Goal: Information Seeking & Learning: Learn about a topic

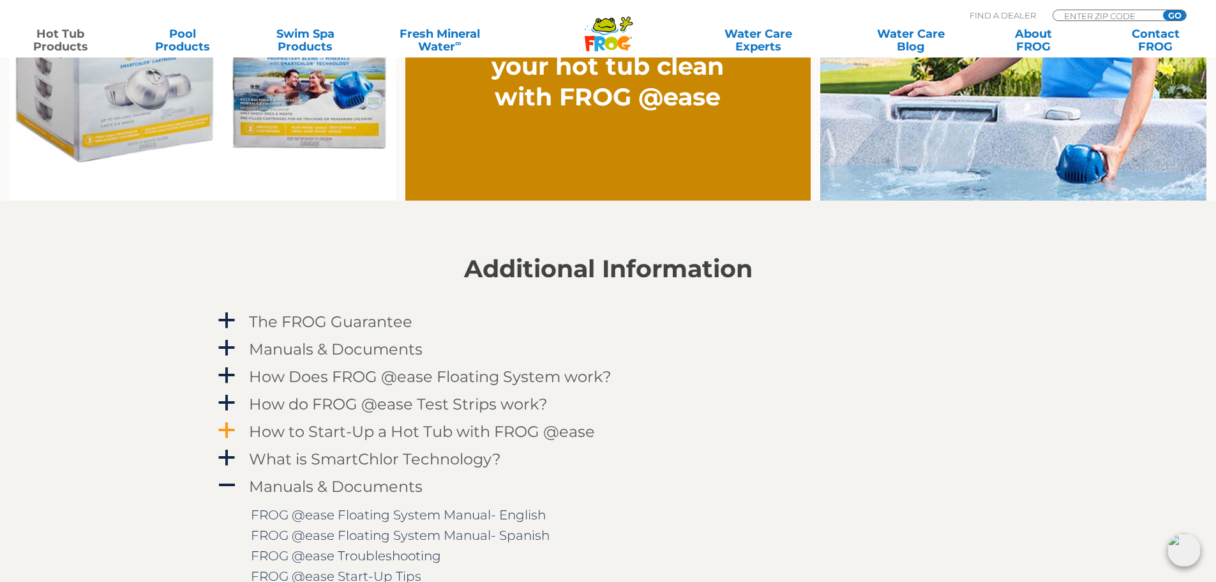
scroll to position [1149, 0]
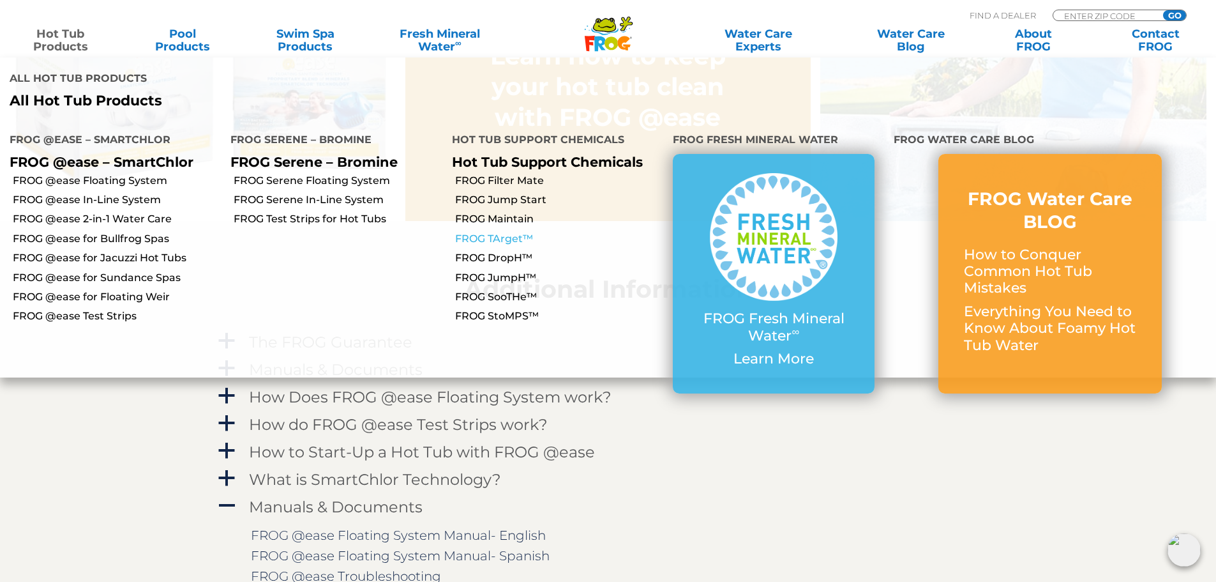
click at [502, 232] on link "FROG TArget™" at bounding box center [559, 239] width 208 height 14
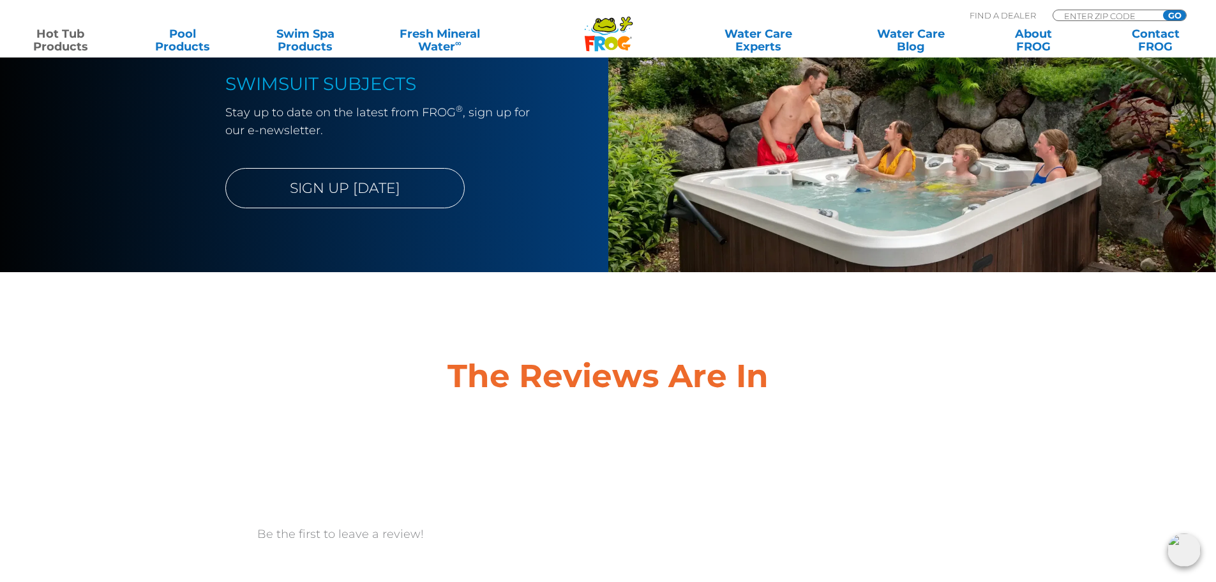
scroll to position [3447, 0]
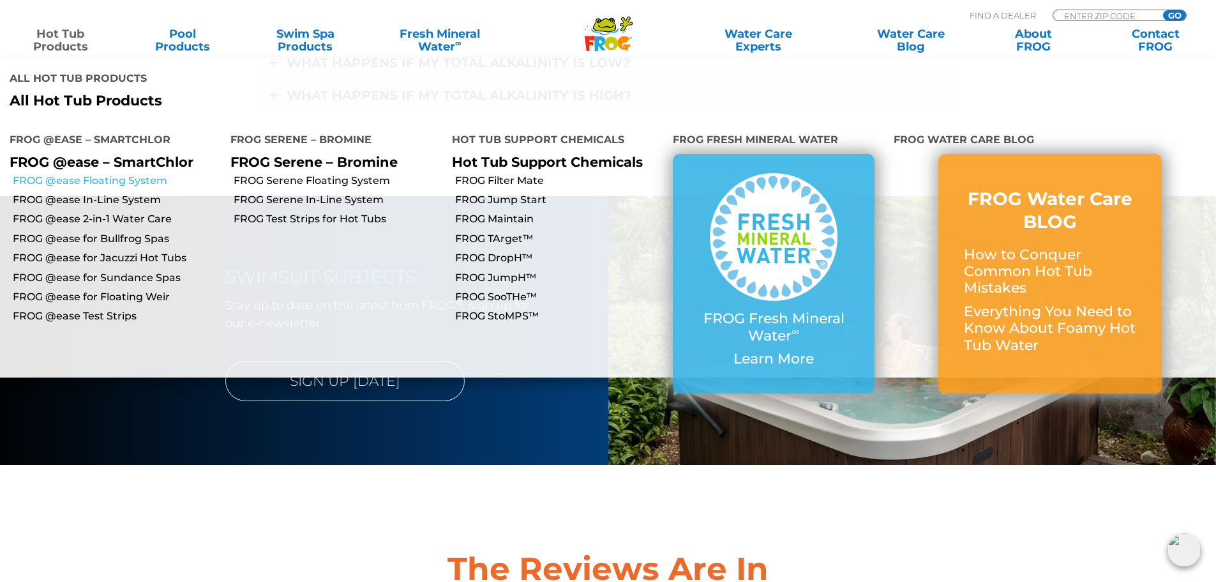
click at [121, 174] on link "FROG @ease Floating System" at bounding box center [117, 181] width 208 height 14
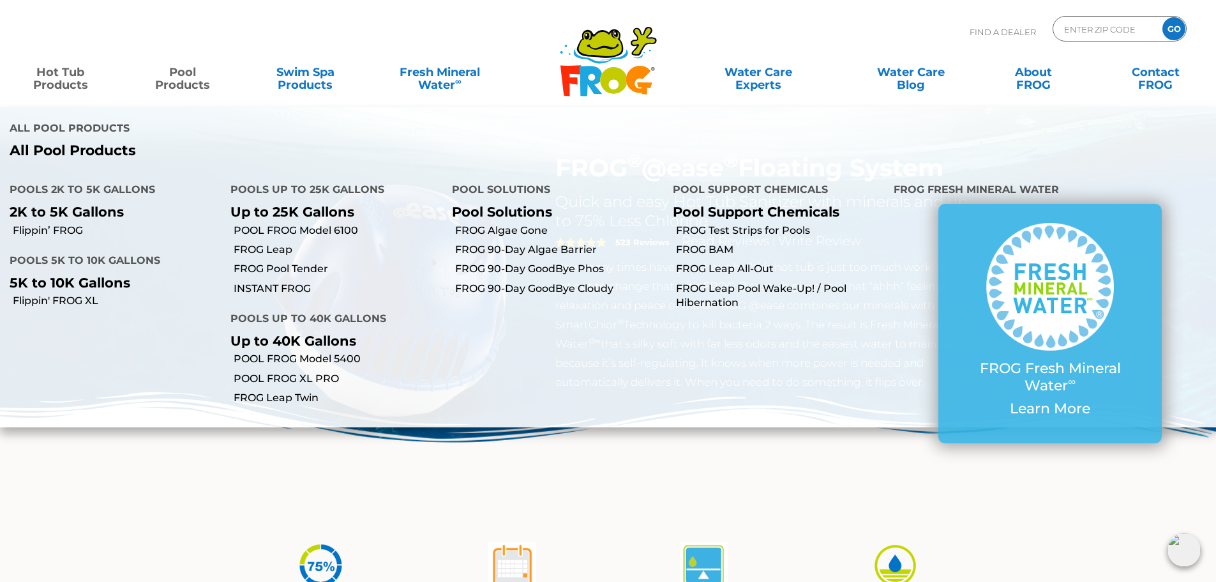
click at [173, 75] on link "Pool Products" at bounding box center [182, 72] width 95 height 26
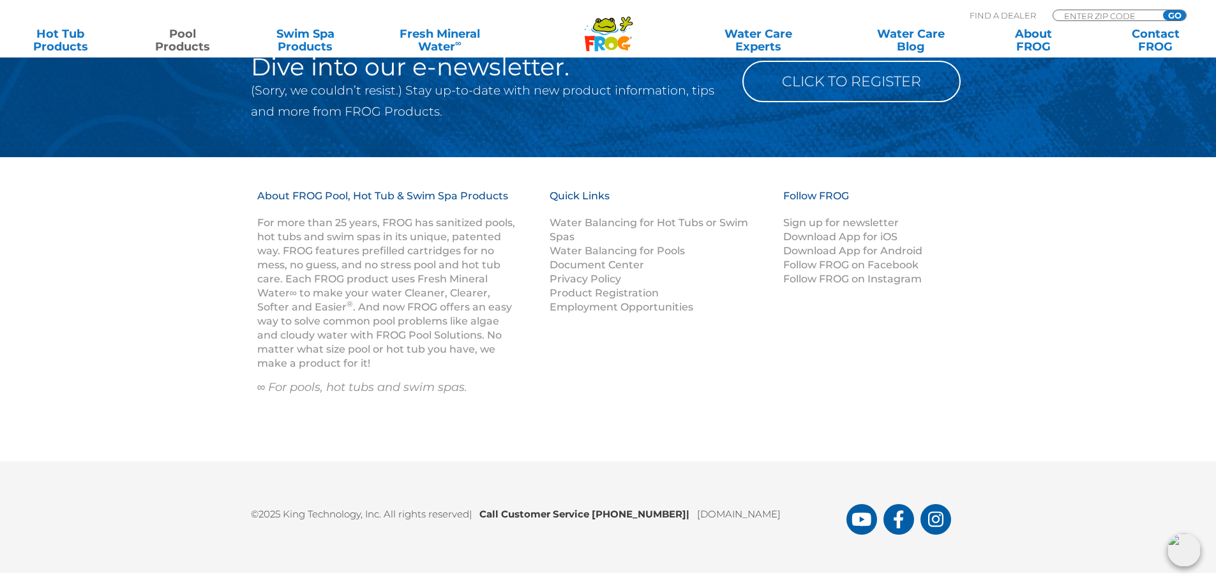
scroll to position [5132, 0]
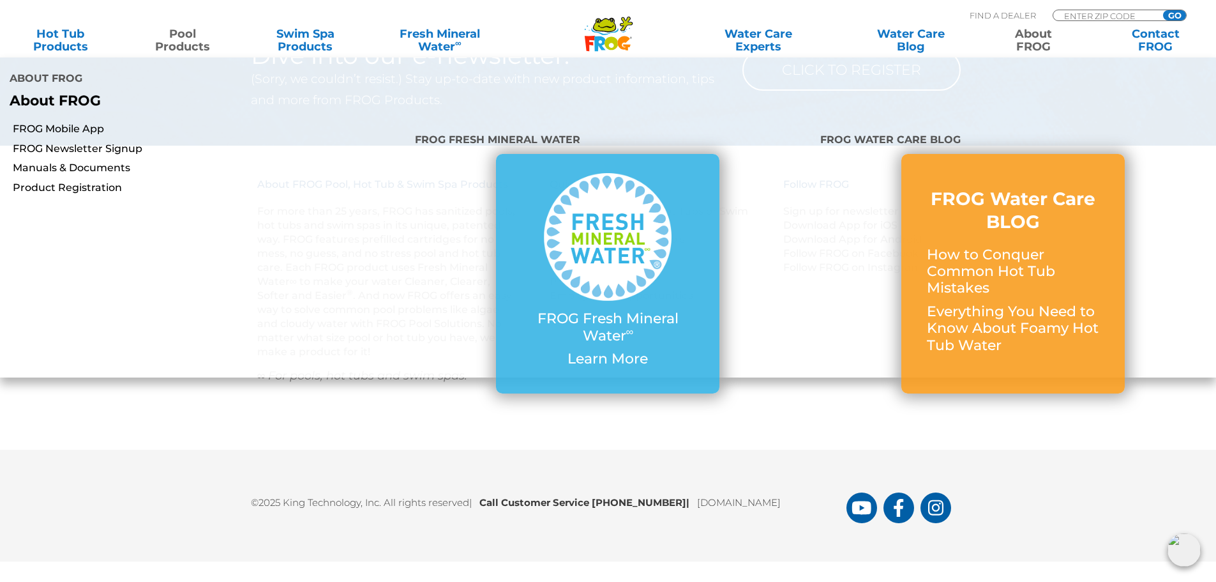
click at [1031, 39] on link "About FROG" at bounding box center [1033, 40] width 95 height 26
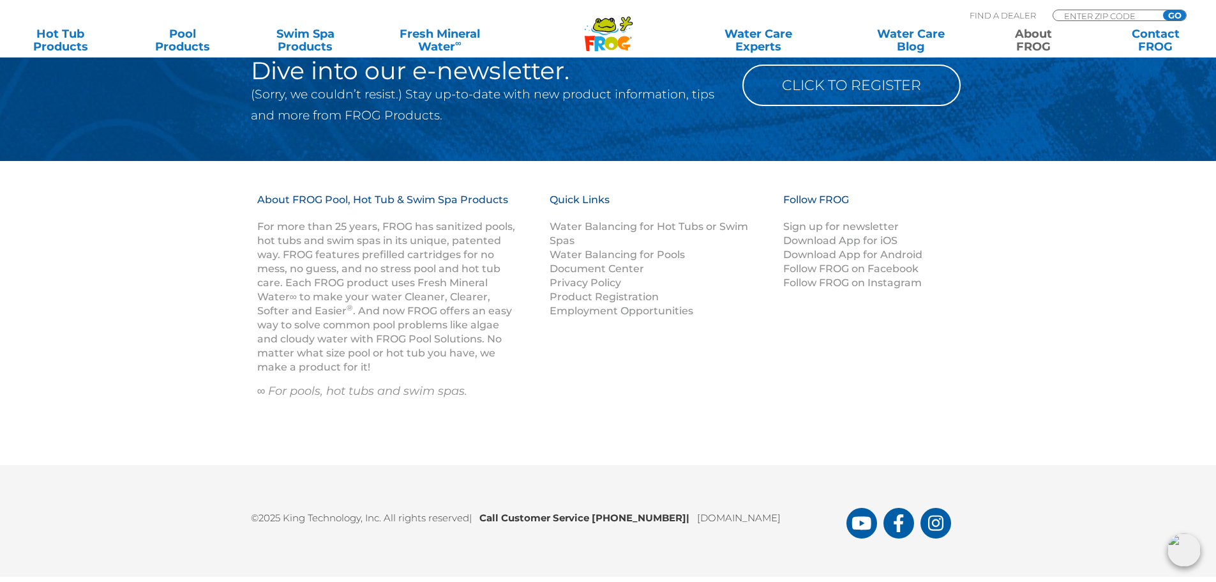
scroll to position [2320, 0]
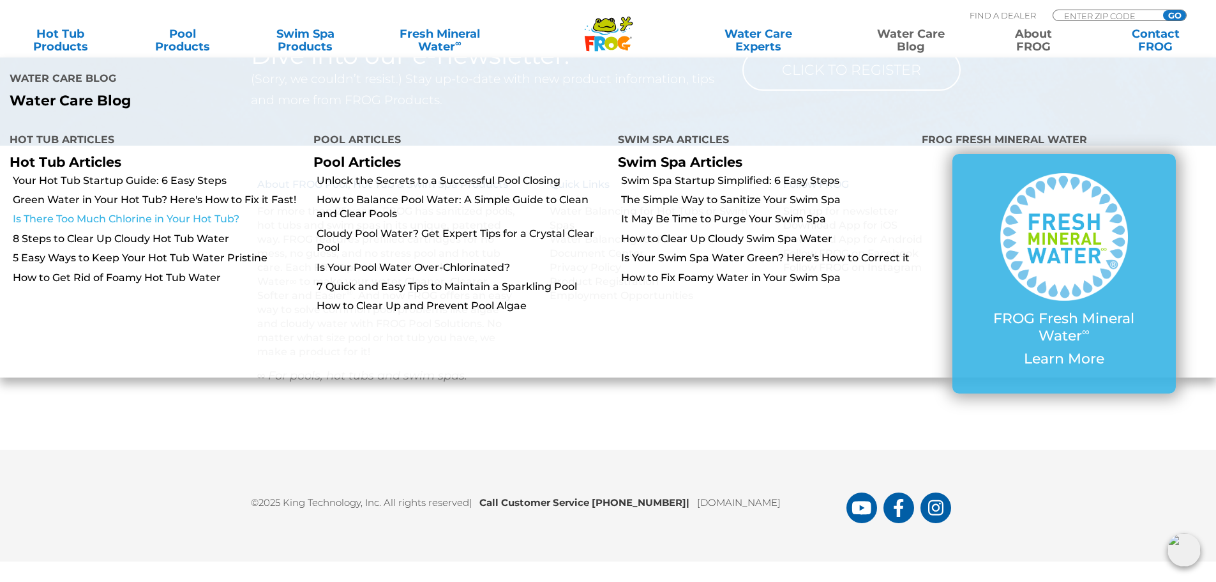
click at [204, 212] on link "Is There Too Much Chlorine in Your Hot Tub?" at bounding box center [158, 219] width 291 height 14
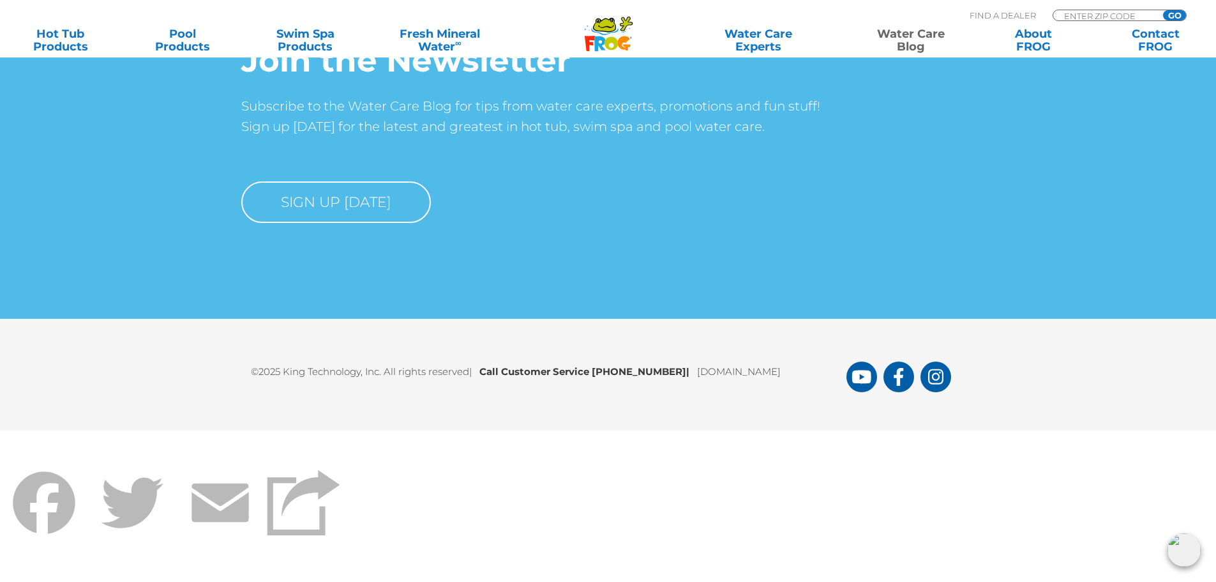
scroll to position [6655, 0]
click at [866, 503] on div "Facebook Twitter Email" at bounding box center [608, 520] width 1216 height 121
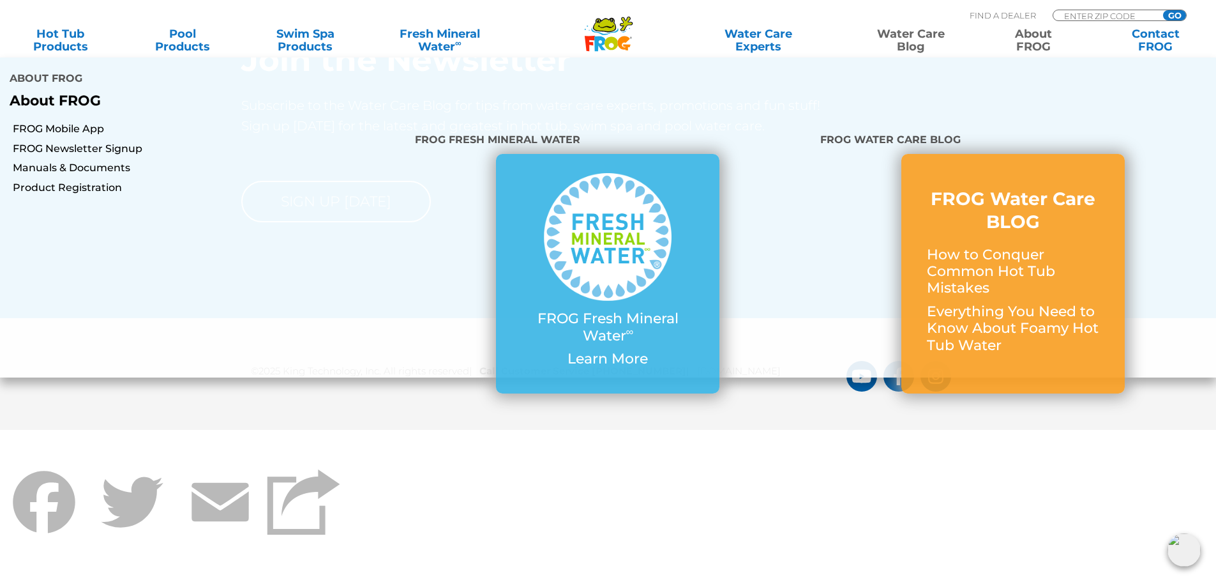
click at [1033, 38] on link "About FROG" at bounding box center [1033, 40] width 95 height 26
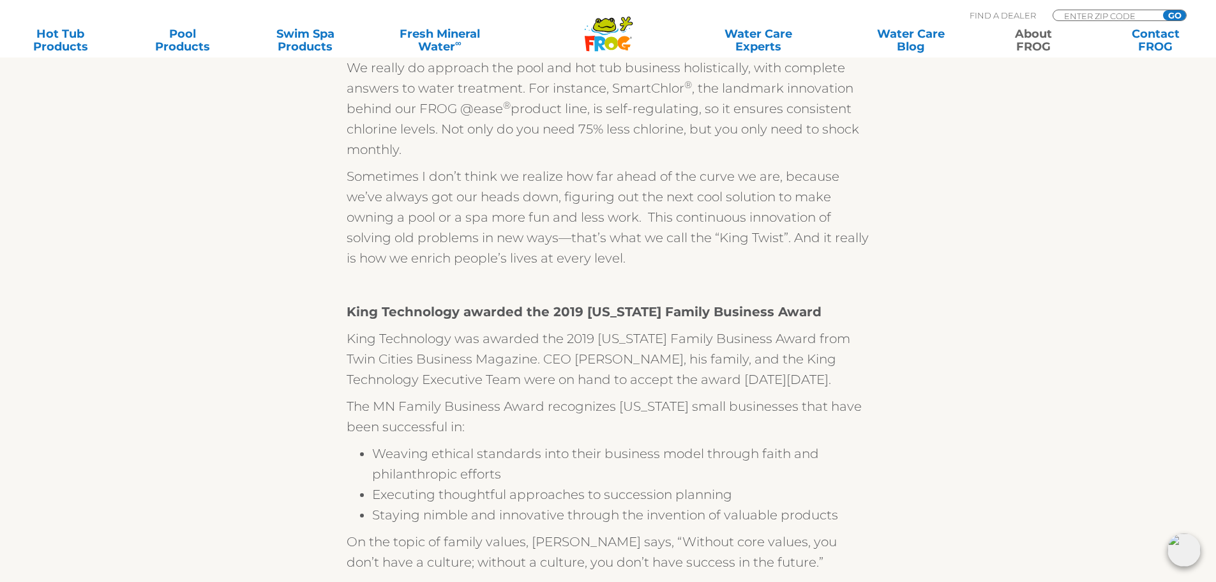
scroll to position [638, 0]
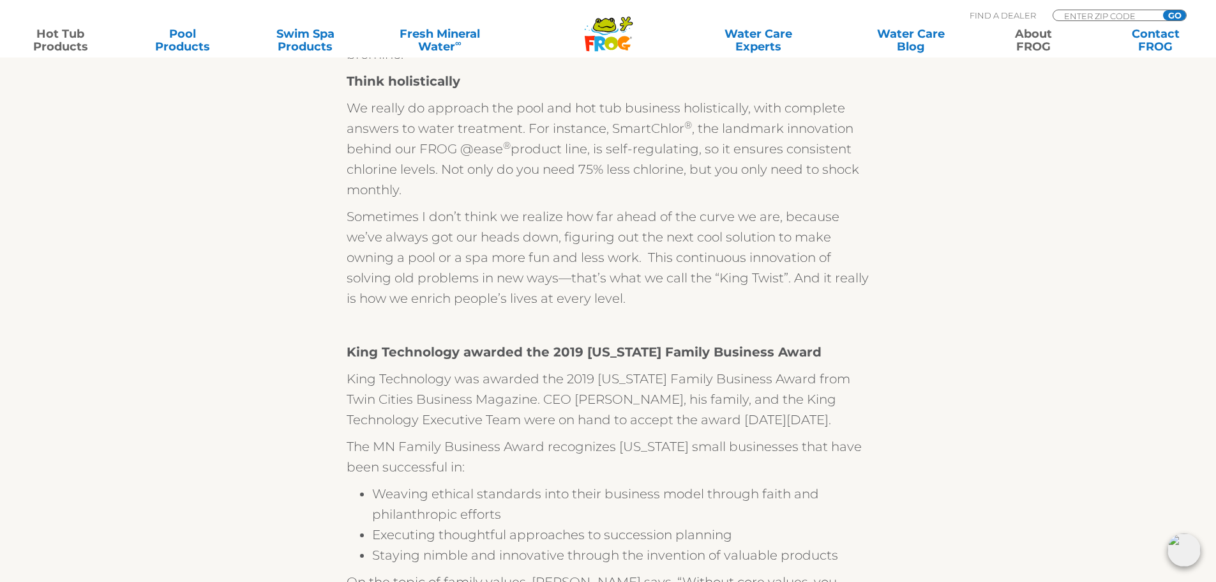
click at [64, 49] on link "Hot Tub Products" at bounding box center [60, 40] width 95 height 26
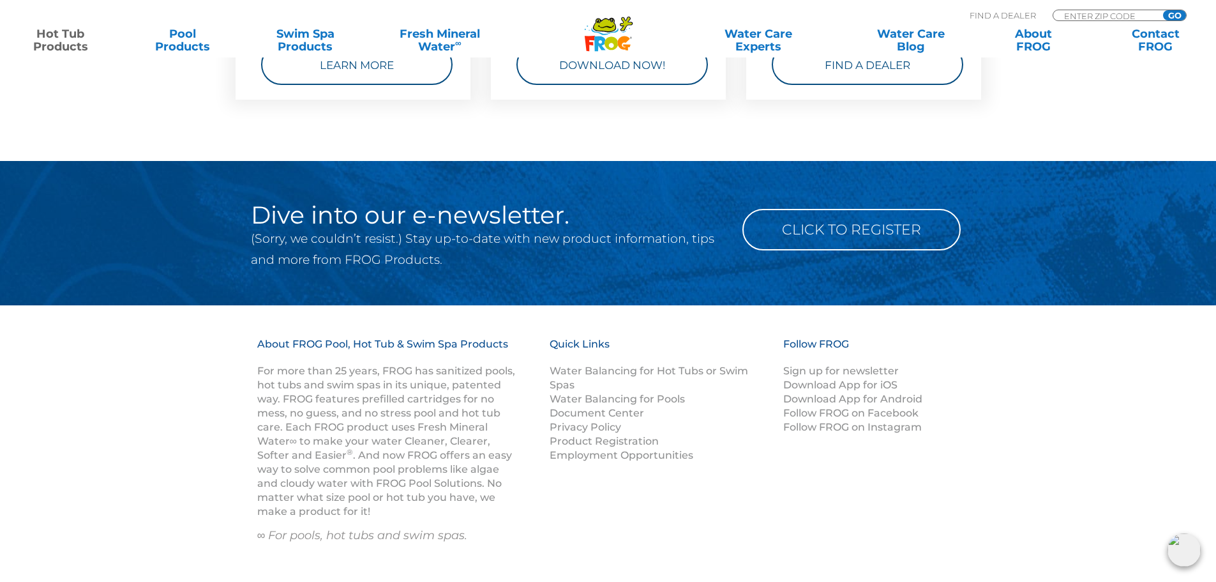
scroll to position [4149, 0]
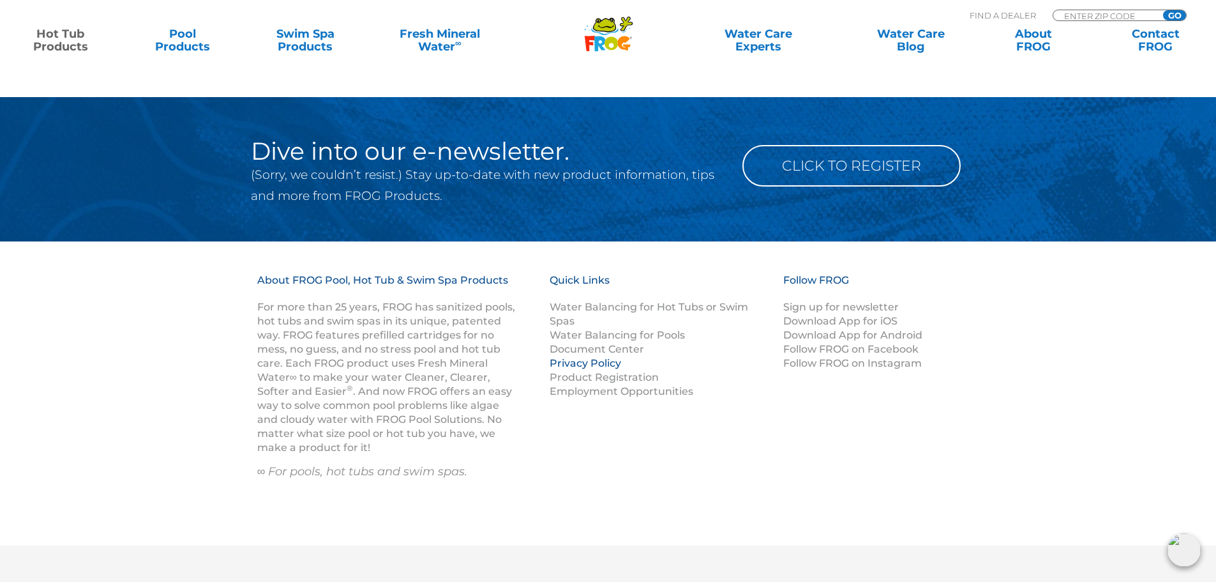
click at [611, 365] on link "Privacy Policy" at bounding box center [585, 363] width 71 height 12
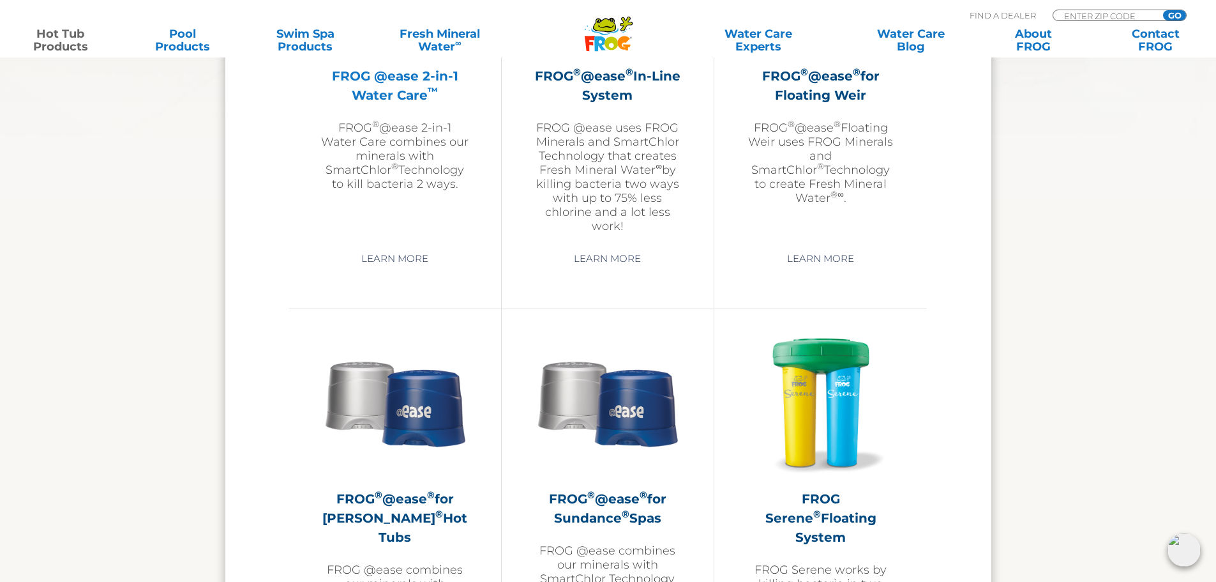
scroll to position [1915, 0]
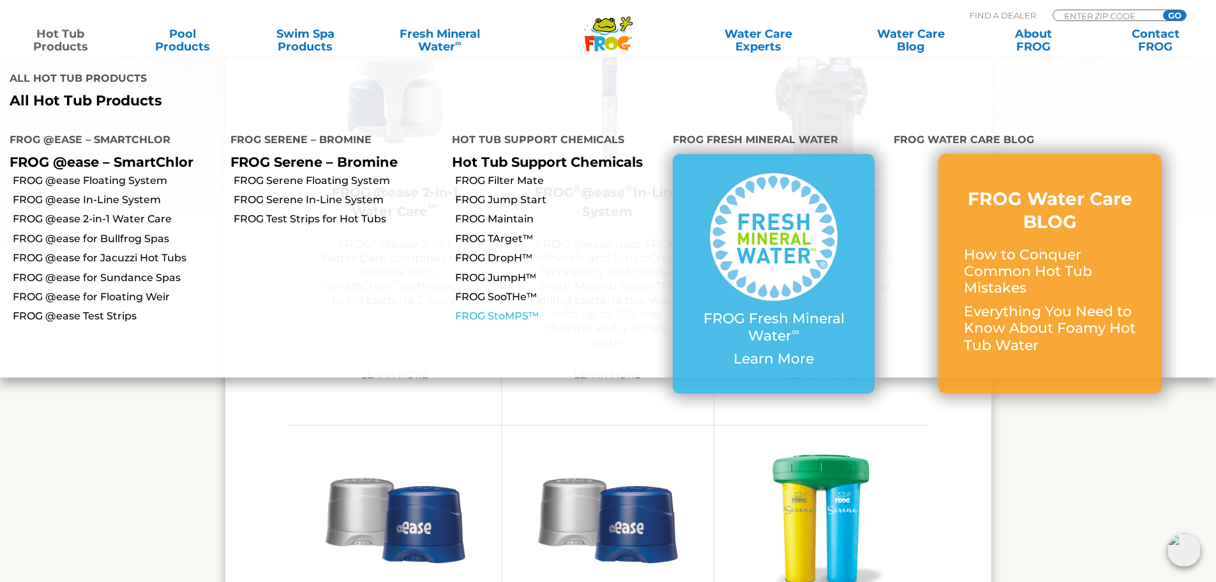
click at [493, 309] on link "FROG StoMPS™" at bounding box center [559, 316] width 208 height 14
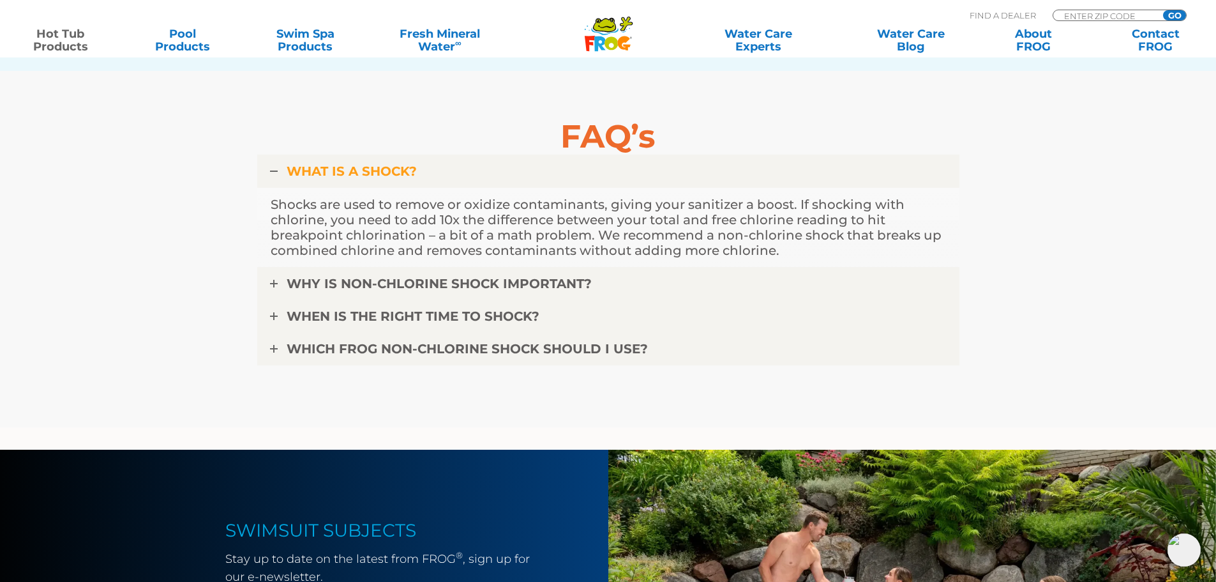
scroll to position [2936, 0]
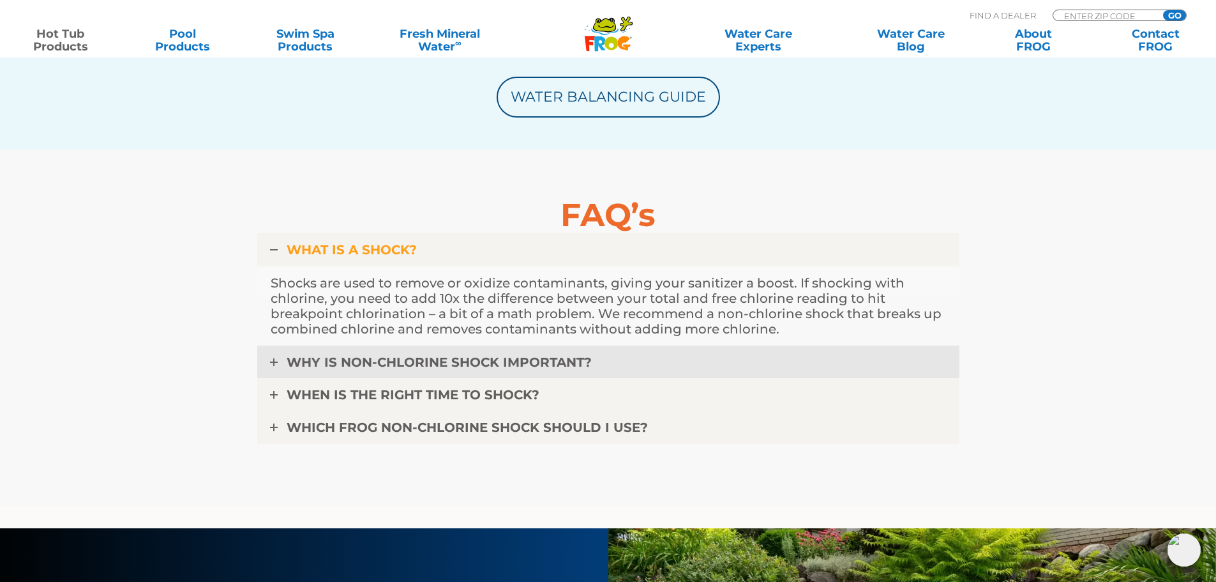
click at [274, 359] on icon at bounding box center [274, 362] width 8 height 8
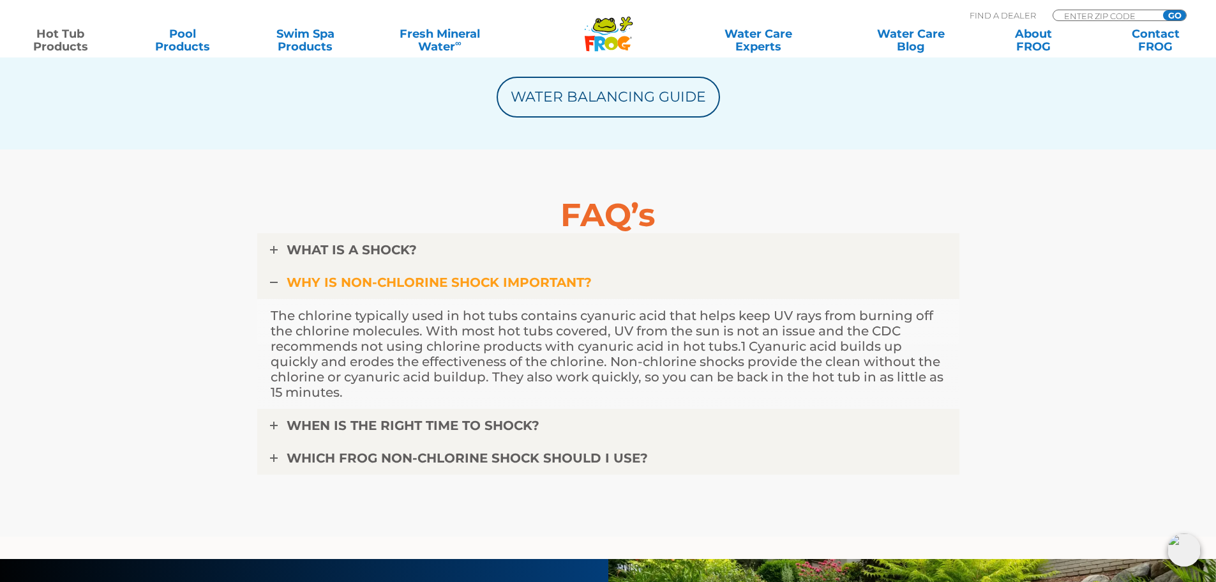
click at [192, 165] on section "FAQ’s WHAT IS A SHOCK? Shocks are used to remove or oxidize contaminants, givin…" at bounding box center [608, 342] width 1216 height 387
click at [82, 56] on div ".st130{clip-path:url(#SVGID_2_);fill-rule:evenodd;clip-rule:evenodd;fill:#C3CC0…" at bounding box center [608, 28] width 1216 height 57
